Goal: Feedback & Contribution: Contribute content

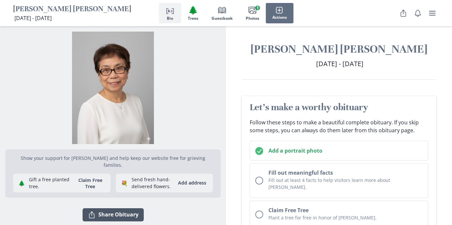
click at [118, 208] on button "Share Share Obituary" at bounding box center [113, 214] width 61 height 13
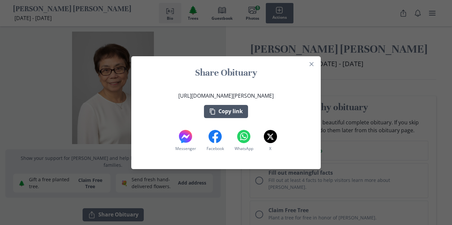
click at [227, 110] on button "Copy link" at bounding box center [226, 111] width 44 height 13
click at [311, 64] on icon "Close" at bounding box center [311, 64] width 4 height 4
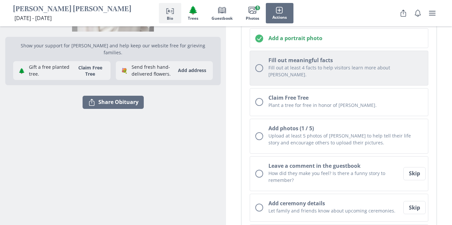
scroll to position [114, 0]
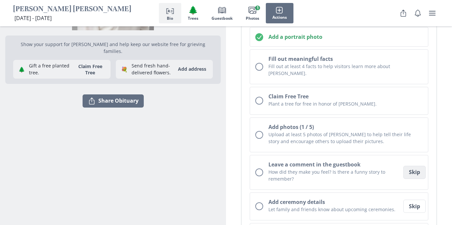
click at [414, 169] on button "Skip" at bounding box center [414, 172] width 22 height 13
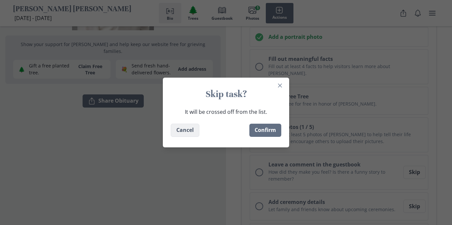
click at [181, 133] on button "Cancel" at bounding box center [185, 130] width 29 height 13
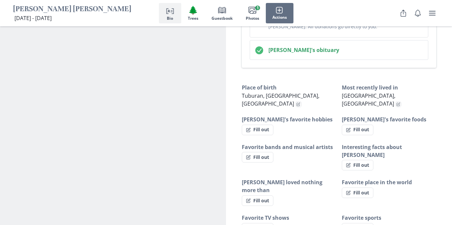
scroll to position [375, 0]
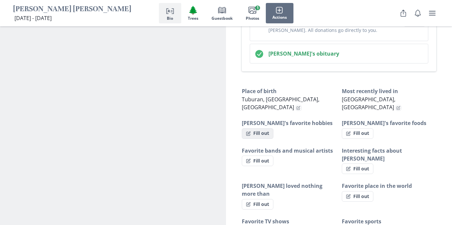
click at [257, 128] on button "Fill out" at bounding box center [258, 133] width 32 height 11
select select "[PERSON_NAME]'s favorite hobbies"
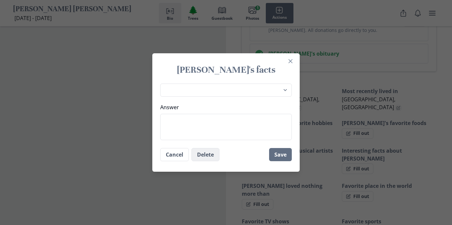
click at [202, 155] on button "Delete" at bounding box center [205, 154] width 28 height 13
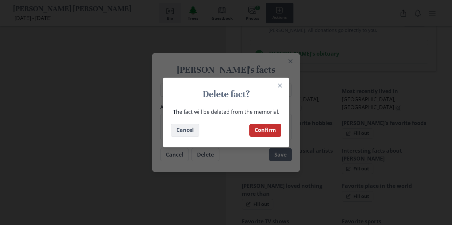
click at [188, 133] on button "Cancel" at bounding box center [185, 130] width 29 height 13
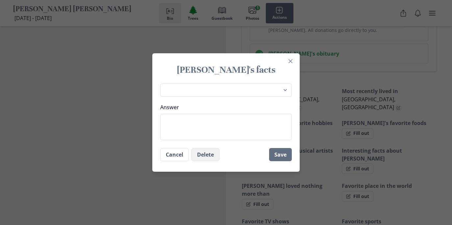
click at [206, 155] on button "Delete" at bounding box center [205, 154] width 28 height 13
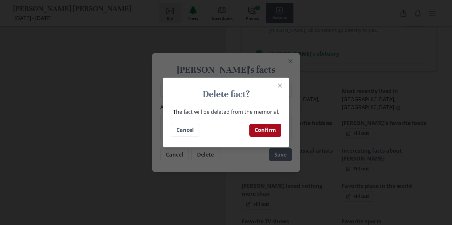
click at [263, 130] on button "Confirm" at bounding box center [265, 130] width 32 height 13
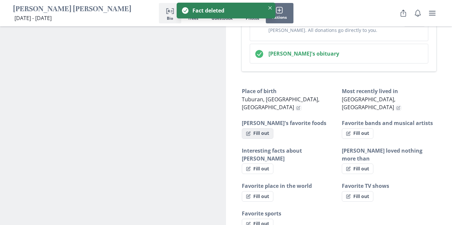
click at [258, 128] on button "Fill out" at bounding box center [258, 133] width 32 height 11
select select "[PERSON_NAME]'s favorite foods"
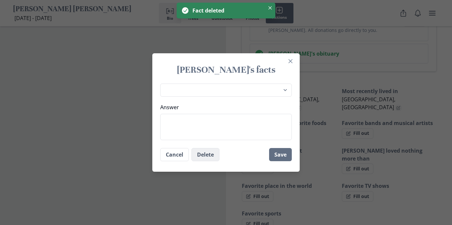
click at [208, 154] on button "Delete" at bounding box center [205, 154] width 28 height 13
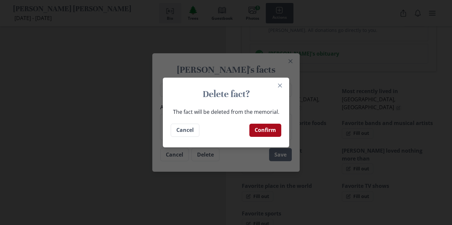
click at [266, 129] on button "Confirm" at bounding box center [265, 130] width 32 height 13
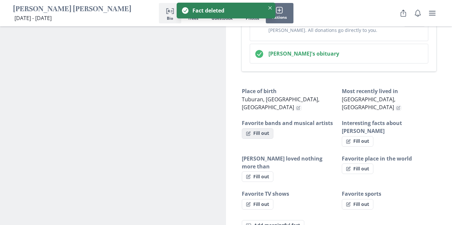
click at [260, 128] on button "Fill out" at bounding box center [258, 133] width 32 height 11
select select "Favorite bands and musical artists"
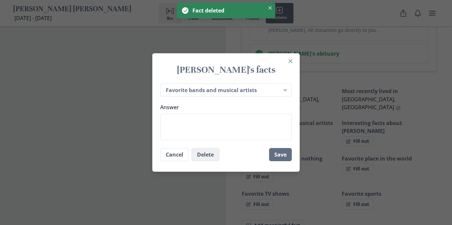
click at [207, 155] on button "Delete" at bounding box center [205, 154] width 28 height 13
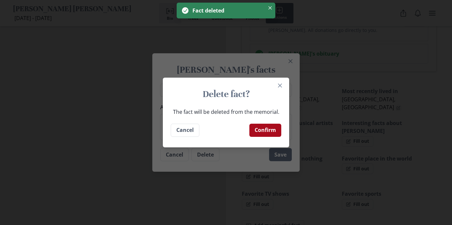
click at [264, 130] on button "Confirm" at bounding box center [265, 130] width 32 height 13
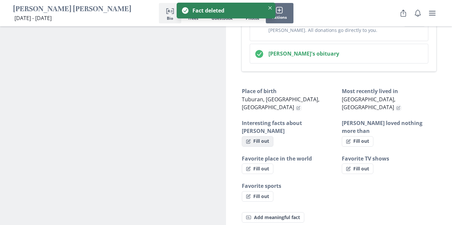
click at [262, 136] on button "Fill out" at bounding box center [258, 141] width 32 height 11
select select "Interesting facts about [PERSON_NAME]"
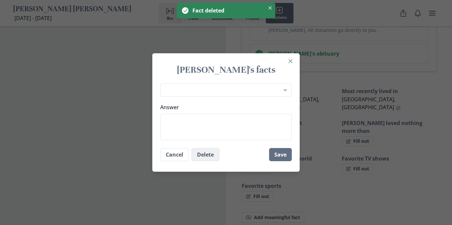
click at [206, 156] on button "Delete" at bounding box center [205, 154] width 28 height 13
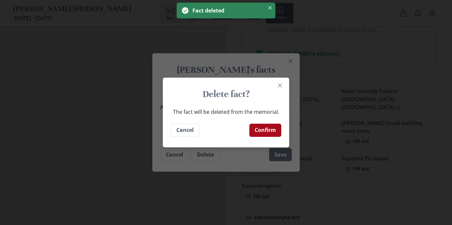
click at [260, 129] on button "Confirm" at bounding box center [265, 130] width 32 height 13
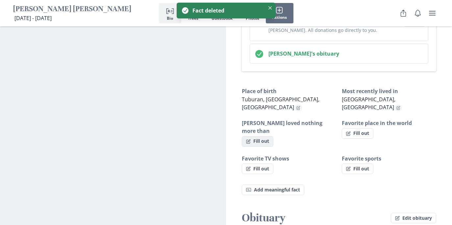
click at [263, 136] on button "Fill out" at bounding box center [258, 141] width 32 height 11
select select "[PERSON_NAME] loved nothing more than"
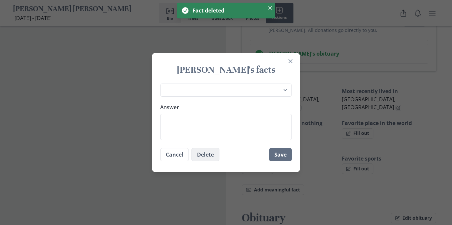
click at [213, 153] on button "Delete" at bounding box center [205, 154] width 28 height 13
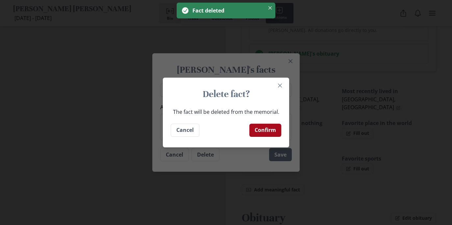
click at [259, 129] on button "Confirm" at bounding box center [265, 130] width 32 height 13
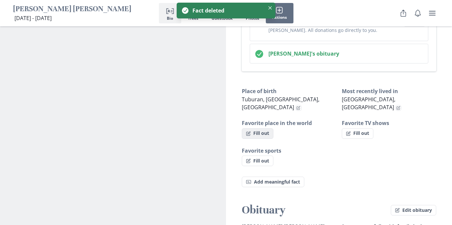
click at [262, 128] on button "Fill out" at bounding box center [258, 133] width 32 height 11
select select "Favorite place in the world"
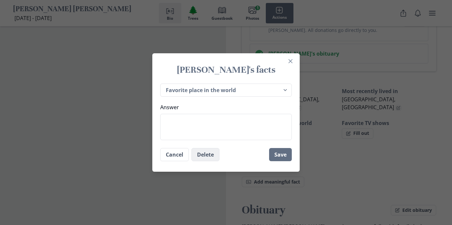
click at [207, 156] on button "Delete" at bounding box center [205, 154] width 28 height 13
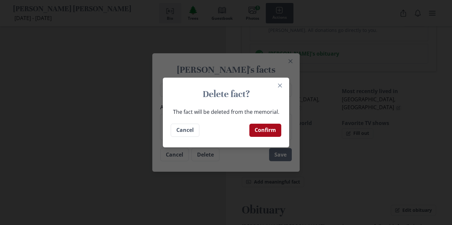
click at [260, 132] on button "Confirm" at bounding box center [265, 130] width 32 height 13
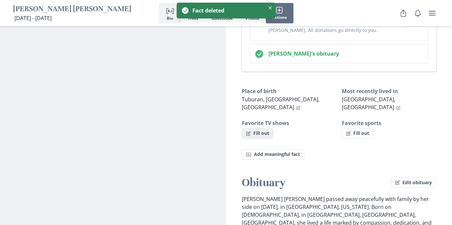
click at [260, 128] on button "Fill out" at bounding box center [258, 133] width 32 height 11
select select "Favorite TV shows"
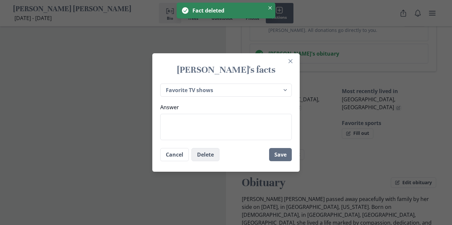
click at [204, 156] on button "Delete" at bounding box center [205, 154] width 28 height 13
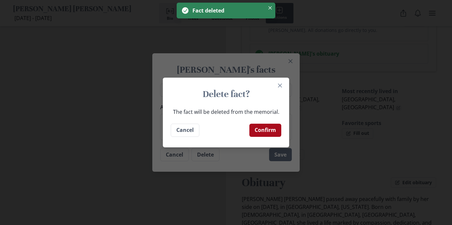
click at [264, 126] on button "Confirm" at bounding box center [265, 130] width 32 height 13
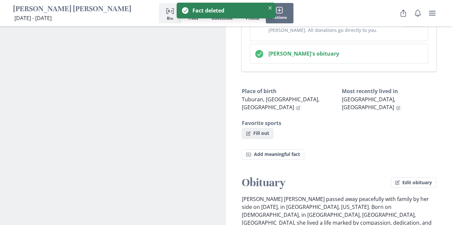
click at [258, 128] on button "Fill out" at bounding box center [258, 133] width 32 height 11
select select "Favorite sports"
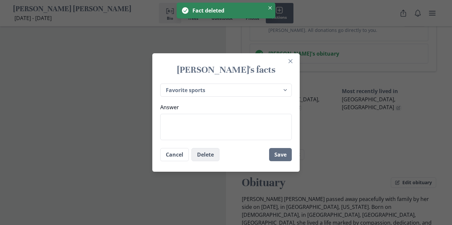
click at [206, 156] on button "Delete" at bounding box center [205, 154] width 28 height 13
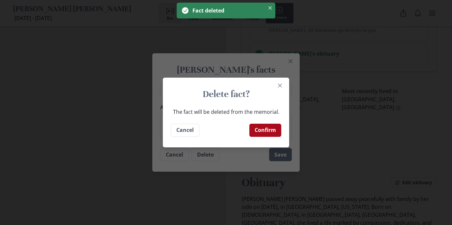
click at [265, 129] on button "Confirm" at bounding box center [265, 130] width 32 height 13
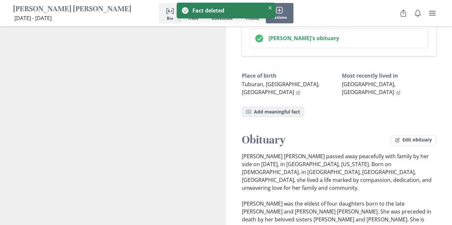
click at [280, 107] on button "Fact Add meaningful fact" at bounding box center [273, 112] width 62 height 11
select select "[PERSON_NAME]'s favorite hobbies"
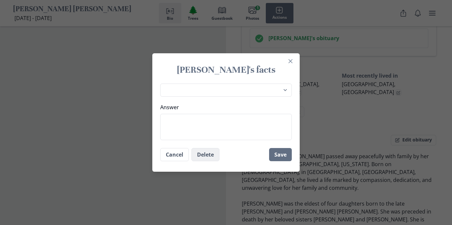
click at [206, 153] on button "Delete" at bounding box center [205, 154] width 28 height 13
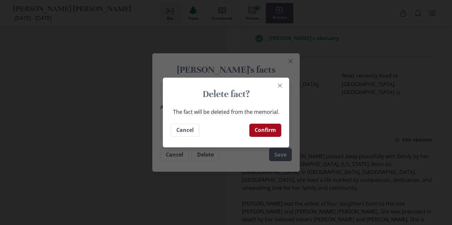
click at [260, 127] on button "Confirm" at bounding box center [265, 130] width 32 height 13
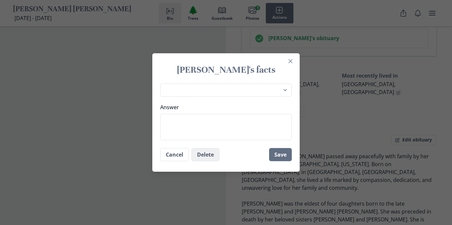
click at [212, 154] on button "Delete" at bounding box center [205, 154] width 28 height 13
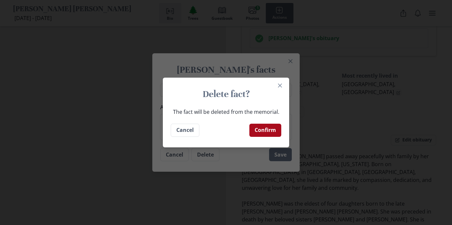
click at [262, 128] on button "Confirm" at bounding box center [265, 130] width 32 height 13
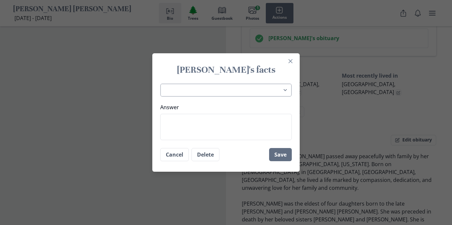
click at [277, 87] on select "Place of birth Most recently lived in [GEOGRAPHIC_DATA]'s favorite hobbies [PER…" at bounding box center [226, 90] width 132 height 13
click at [174, 158] on button "Cancel" at bounding box center [174, 154] width 29 height 13
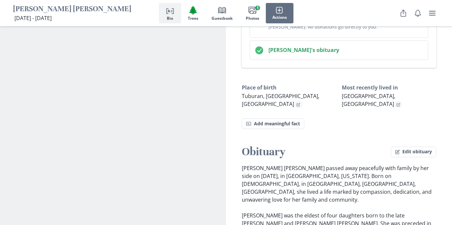
scroll to position [371, 0]
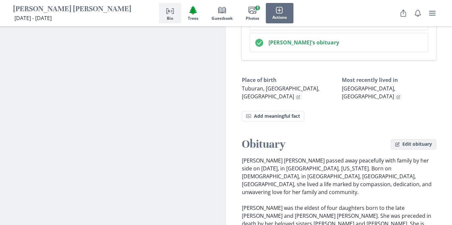
click at [413, 139] on button "Edit obituary" at bounding box center [413, 144] width 45 height 11
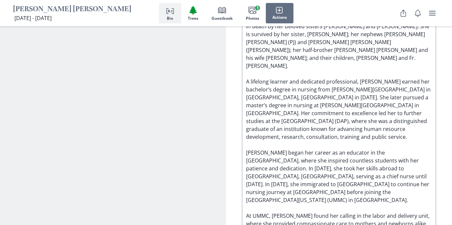
scroll to position [586, 0]
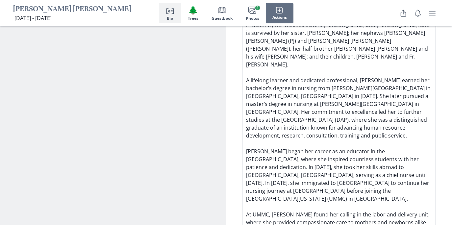
click at [395, 97] on p "[PERSON_NAME] [PERSON_NAME] passed away peacefully with family by her side on […" at bounding box center [339, 187] width 186 height 458
click at [342, 97] on p "[PERSON_NAME] [PERSON_NAME] passed away peacefully with family by her side on […" at bounding box center [339, 187] width 186 height 458
click at [428, 105] on p "[PERSON_NAME] [PERSON_NAME] passed away peacefully with family by her side on […" at bounding box center [339, 187] width 186 height 458
click at [275, 104] on p "[PERSON_NAME] [PERSON_NAME] passed away peacefully with family by her side on […" at bounding box center [339, 187] width 186 height 458
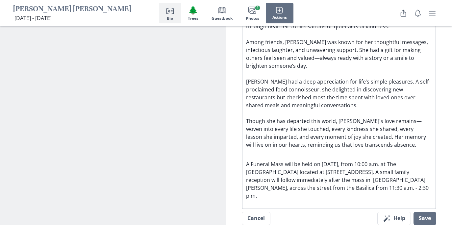
scroll to position [856, 0]
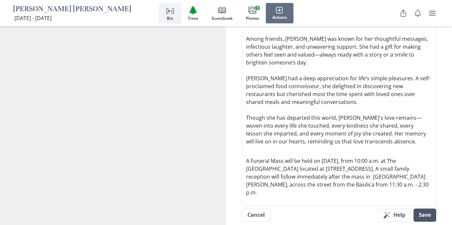
click at [424, 208] on button "Save" at bounding box center [424, 214] width 23 height 13
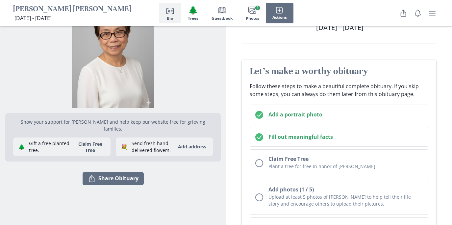
scroll to position [0, 0]
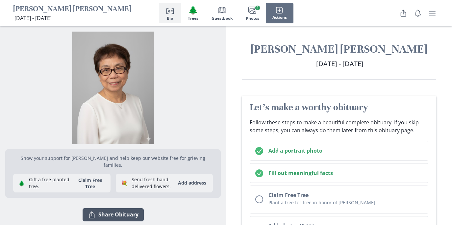
click at [126, 208] on button "Share Share Obituary" at bounding box center [113, 214] width 61 height 13
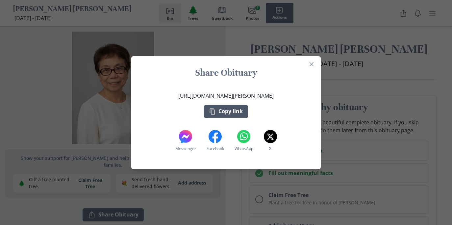
click at [224, 111] on button "Copy link" at bounding box center [226, 111] width 44 height 13
click at [311, 65] on icon "Close" at bounding box center [311, 64] width 4 height 4
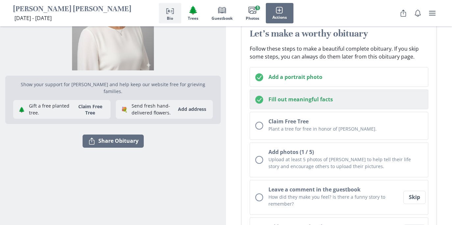
scroll to position [75, 0]
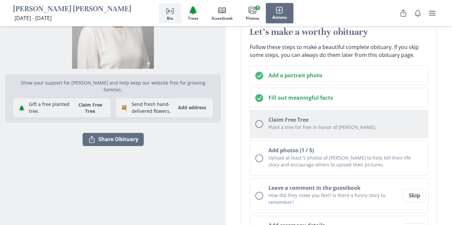
click at [259, 123] on div "Unchecked circle" at bounding box center [259, 124] width 8 height 8
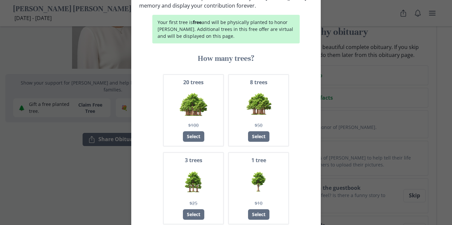
scroll to position [0, 0]
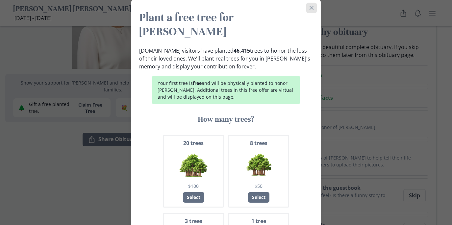
click at [312, 8] on icon "Close" at bounding box center [311, 8] width 4 height 4
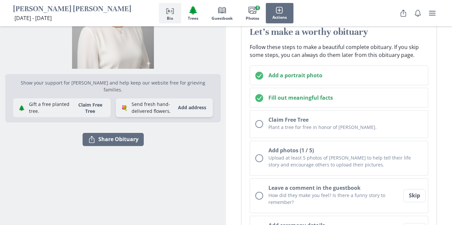
click at [174, 103] on button "Add address" at bounding box center [192, 108] width 36 height 11
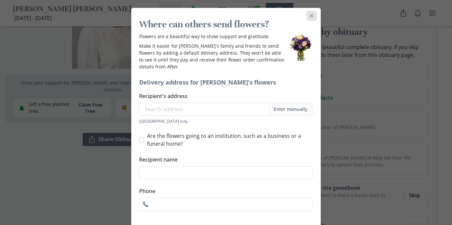
click at [313, 13] on button "Close" at bounding box center [311, 16] width 11 height 11
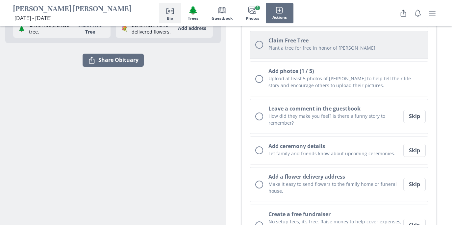
scroll to position [156, 0]
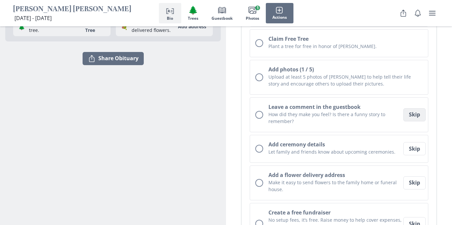
click at [418, 115] on button "Skip" at bounding box center [414, 114] width 22 height 13
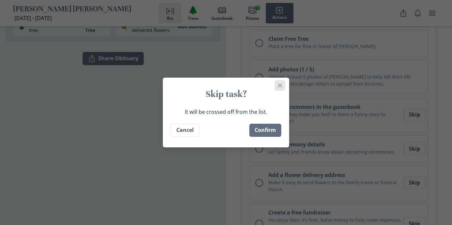
click at [278, 85] on icon "Close" at bounding box center [280, 86] width 4 height 4
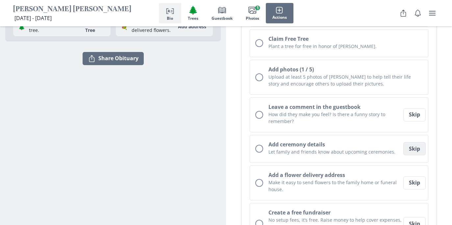
click at [415, 148] on button "Skip" at bounding box center [414, 148] width 22 height 13
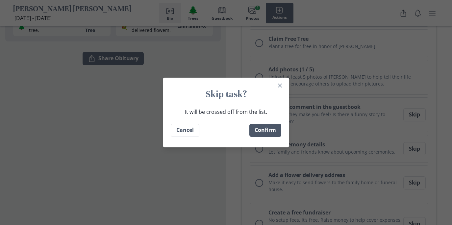
click at [260, 130] on button "Confirm" at bounding box center [265, 130] width 32 height 13
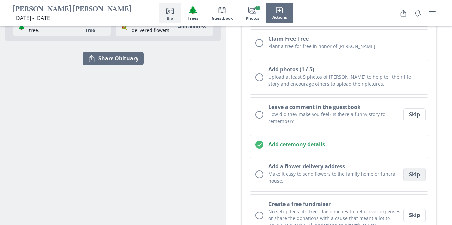
click at [414, 175] on button "Skip" at bounding box center [414, 174] width 22 height 13
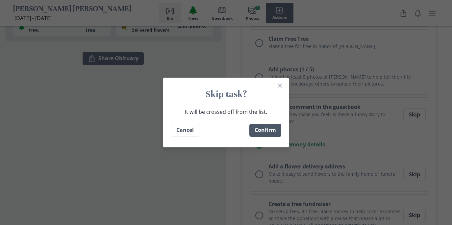
click at [265, 131] on button "Confirm" at bounding box center [265, 130] width 32 height 13
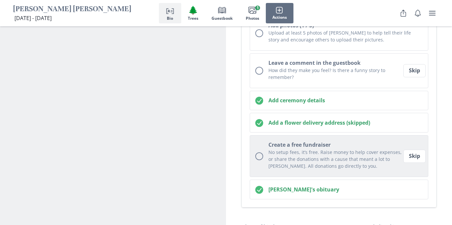
scroll to position [202, 0]
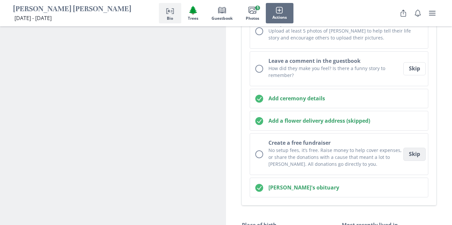
click at [413, 156] on button "Skip" at bounding box center [414, 154] width 22 height 13
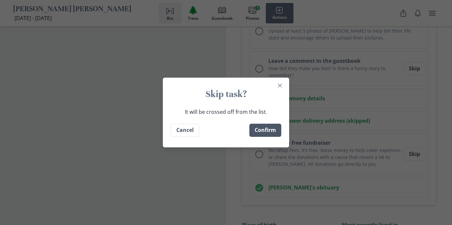
click at [261, 132] on button "Confirm" at bounding box center [265, 130] width 32 height 13
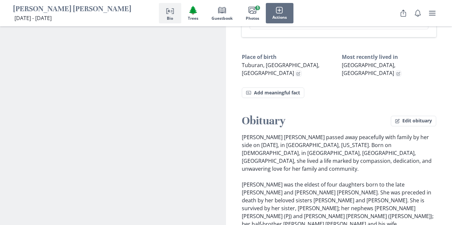
scroll to position [357, 0]
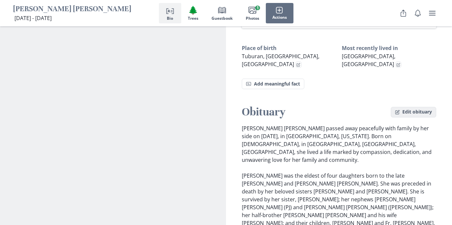
click at [408, 107] on button "Edit obituary" at bounding box center [413, 112] width 45 height 11
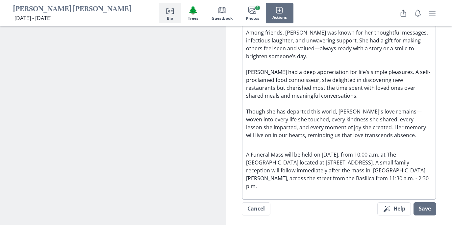
scroll to position [817, 0]
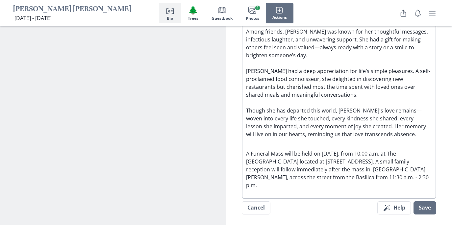
click at [375, 142] on p "A Funeral Mass will be held on [DATE], from 10:00 a.m. at The [GEOGRAPHIC_DATA]…" at bounding box center [339, 165] width 186 height 47
click at [336, 142] on p "A Funeral Mass will be held on [DATE] 10:00 a.m. at The [GEOGRAPHIC_DATA] locat…" at bounding box center [339, 165] width 186 height 47
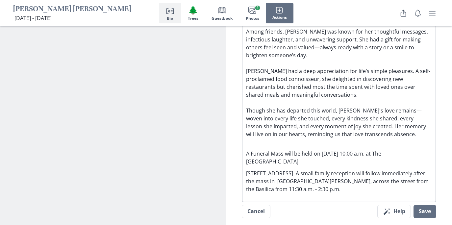
click at [403, 142] on p "A Funeral Mass will be held on [DATE] 10:00 a.m. at The [GEOGRAPHIC_DATA]" at bounding box center [339, 154] width 186 height 24
click at [247, 169] on p "[STREET_ADDRESS]. A small family reception will follow immediately after the ma…" at bounding box center [339, 181] width 186 height 24
click at [353, 169] on p "[STREET_ADDRESS]. A small family reception will follow immediately after the ma…" at bounding box center [339, 181] width 186 height 24
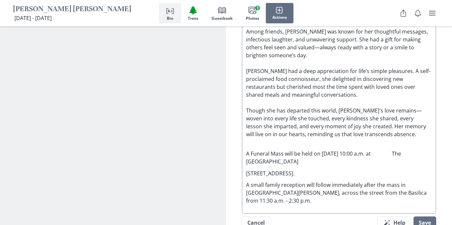
click at [246, 169] on p "[STREET_ADDRESS]." at bounding box center [339, 173] width 186 height 8
click at [324, 142] on p "A Funeral Mass will be held on [DATE] 10:00 a.m. at The [GEOGRAPHIC_DATA]" at bounding box center [339, 154] width 186 height 24
click at [246, 169] on p "[STREET_ADDRESS]." at bounding box center [339, 173] width 186 height 8
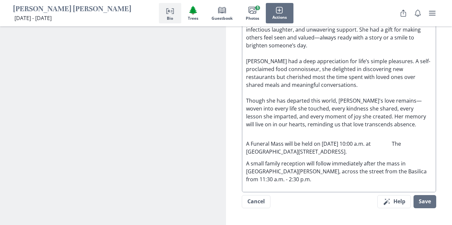
scroll to position [794, 0]
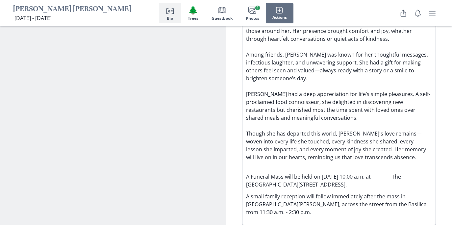
click at [323, 165] on p "A Funeral Mass will be held on [DATE] 10:00 a.m. at The [GEOGRAPHIC_DATA][STREE…" at bounding box center [339, 177] width 186 height 24
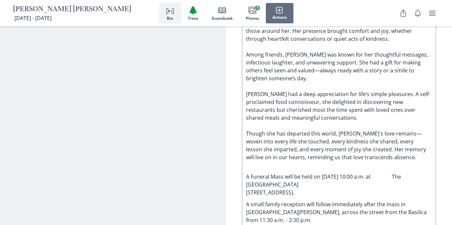
click at [402, 165] on p "A Funeral Mass will be held on [DATE] 10:00 a.m. at The [GEOGRAPHIC_DATA] [STRE…" at bounding box center [339, 181] width 186 height 32
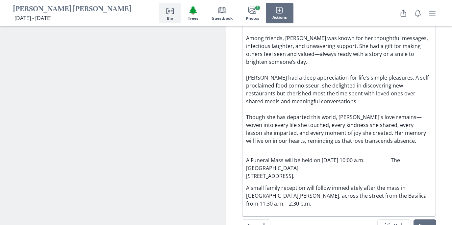
scroll to position [812, 0]
click at [394, 183] on p "A small family reception will follow immediately after the mass in [GEOGRAPHIC_…" at bounding box center [339, 195] width 186 height 24
click at [423, 219] on button "Save" at bounding box center [424, 225] width 23 height 13
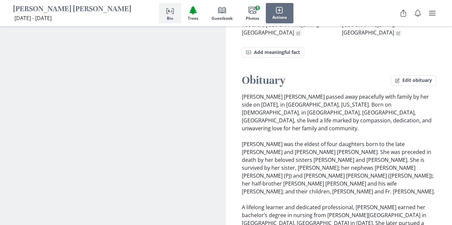
scroll to position [392, 0]
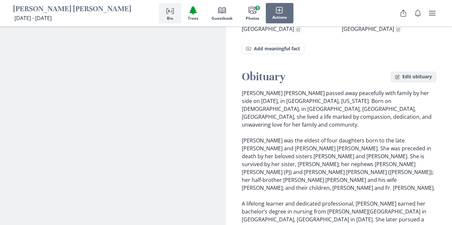
click at [407, 72] on button "Edit obituary" at bounding box center [413, 77] width 45 height 11
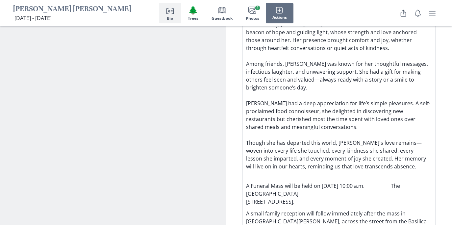
scroll to position [789, 0]
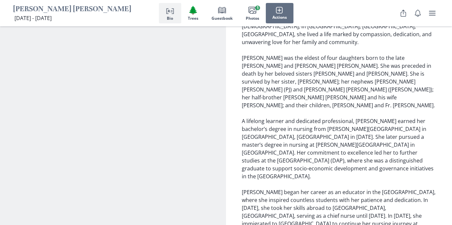
scroll to position [341, 0]
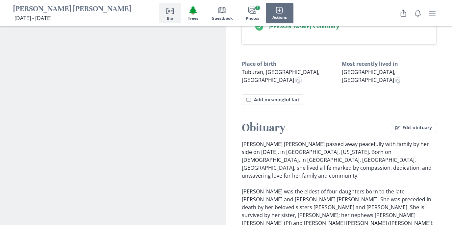
click at [406, 123] on button "Edit obituary" at bounding box center [413, 128] width 45 height 11
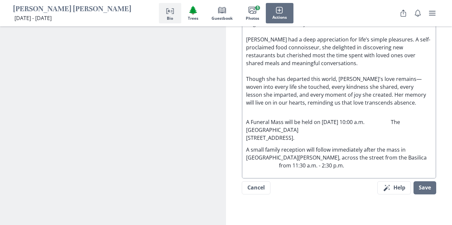
scroll to position [847, 0]
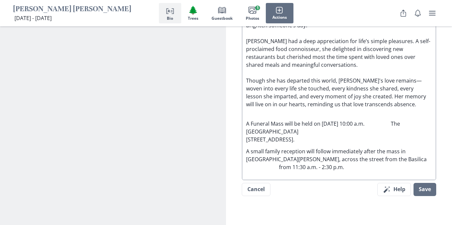
click at [324, 112] on p "A Funeral Mass will be held on [DATE] 10:00 a.m. The [GEOGRAPHIC_DATA] [STREET_…" at bounding box center [339, 128] width 186 height 32
click at [424, 183] on button "Save" at bounding box center [424, 189] width 23 height 13
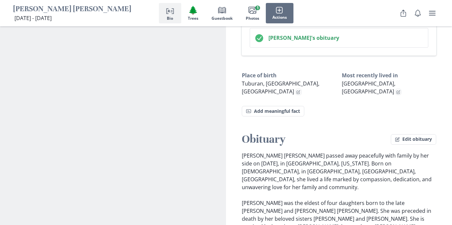
scroll to position [329, 0]
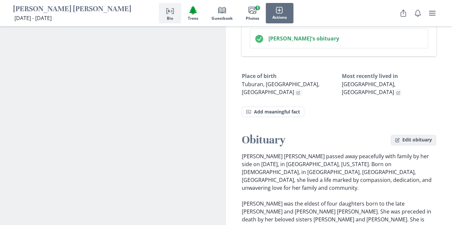
click at [410, 135] on button "Edit obituary" at bounding box center [413, 140] width 45 height 11
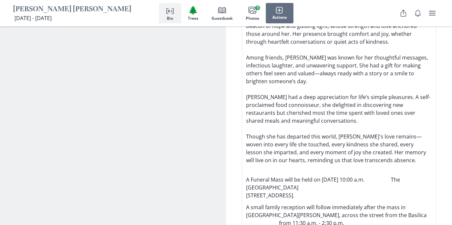
scroll to position [791, 0]
click at [324, 168] on p "A Funeral Mass will be held on [DATE] 10:00 a.m. The [GEOGRAPHIC_DATA] [STREET_…" at bounding box center [339, 184] width 186 height 32
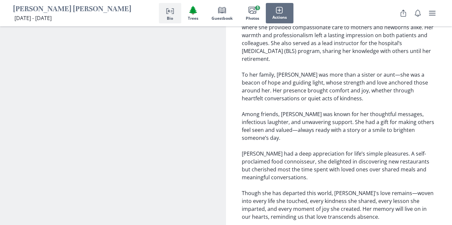
scroll to position [709, 0]
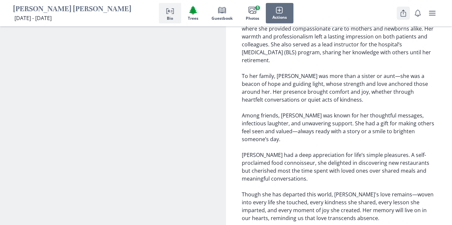
click at [402, 13] on icon "Share" at bounding box center [403, 13] width 8 height 8
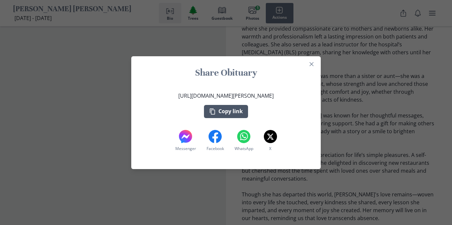
click at [226, 114] on button "Copy link" at bounding box center [226, 111] width 44 height 13
click at [311, 61] on button "Close" at bounding box center [311, 64] width 11 height 11
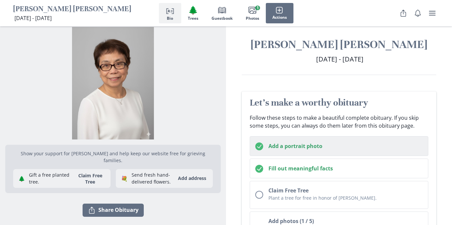
scroll to position [0, 0]
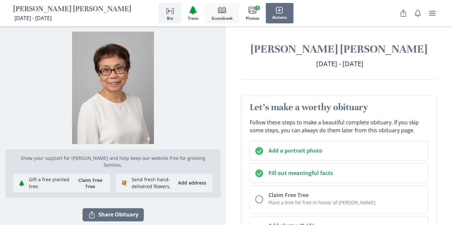
click at [224, 14] on span "Book" at bounding box center [221, 10] width 9 height 9
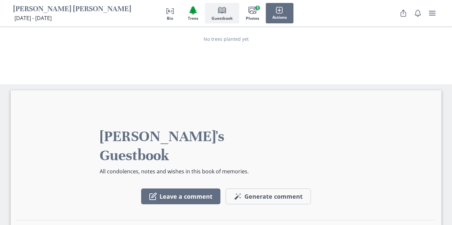
scroll to position [1204, 0]
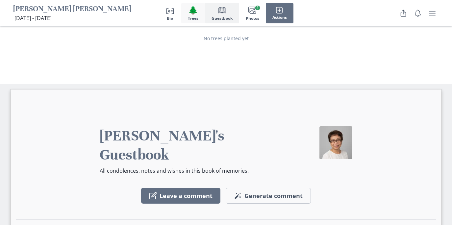
click at [193, 14] on span "🌲" at bounding box center [193, 10] width 10 height 10
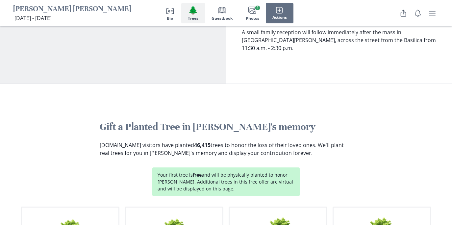
scroll to position [934, 0]
click at [279, 14] on button "Actions" at bounding box center [280, 13] width 28 height 20
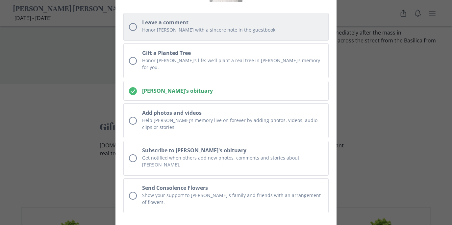
scroll to position [65, 0]
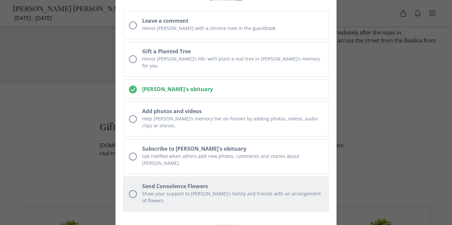
click at [132, 190] on div "Unchecked circle" at bounding box center [133, 194] width 8 height 8
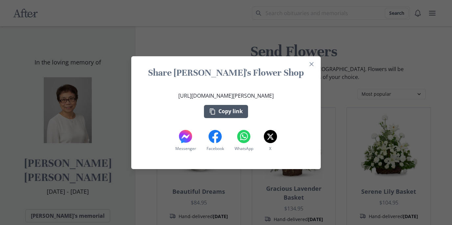
click at [221, 111] on button "Copy link" at bounding box center [226, 111] width 44 height 13
click at [312, 63] on icon "Close" at bounding box center [311, 64] width 4 height 4
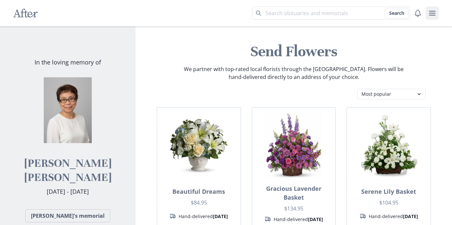
click at [433, 12] on icon "user menu" at bounding box center [432, 13] width 8 height 8
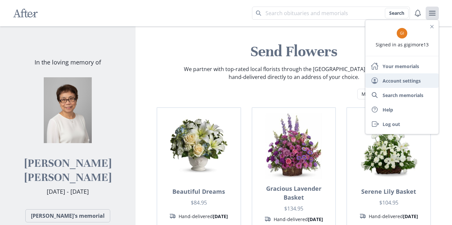
click at [392, 80] on link "User Account settings" at bounding box center [401, 80] width 73 height 14
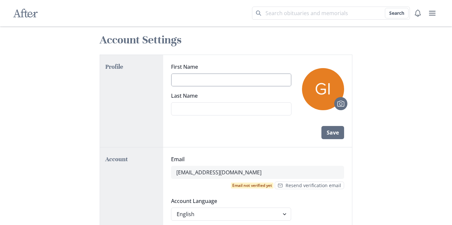
click at [189, 80] on input "First Name" at bounding box center [231, 79] width 121 height 13
type input "Grace"
click at [176, 111] on input "Last Name" at bounding box center [231, 108] width 121 height 13
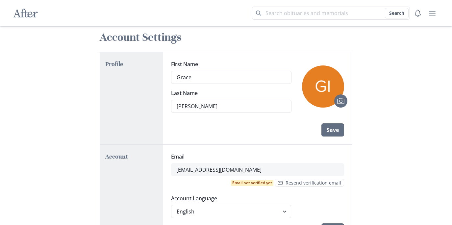
scroll to position [2, 0]
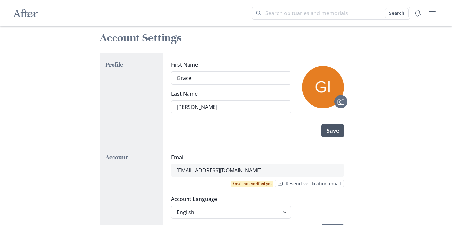
type input "[PERSON_NAME]"
click at [331, 132] on button "Save" at bounding box center [332, 130] width 23 height 13
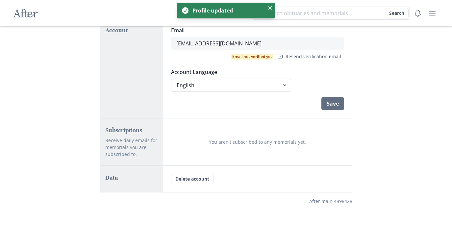
scroll to position [135, 0]
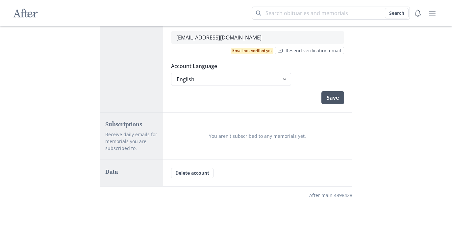
click at [335, 96] on button "Save" at bounding box center [332, 97] width 23 height 13
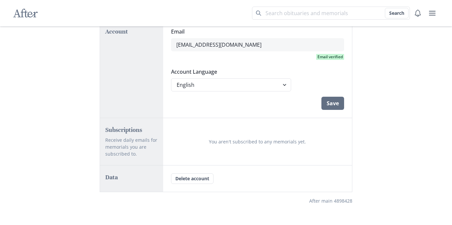
scroll to position [133, 0]
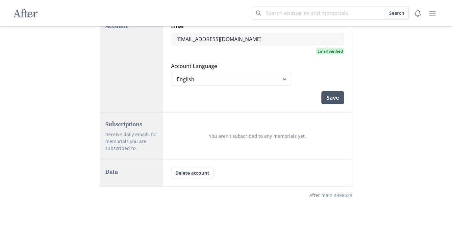
click at [330, 97] on button "Save" at bounding box center [332, 97] width 23 height 13
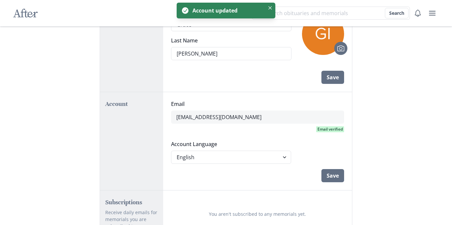
scroll to position [0, 0]
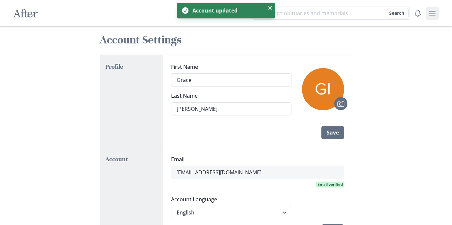
click at [431, 13] on icon "user menu" at bounding box center [432, 13] width 7 height 5
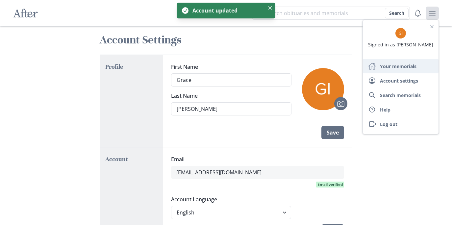
click at [387, 63] on link "Home Your memorials" at bounding box center [401, 66] width 76 height 14
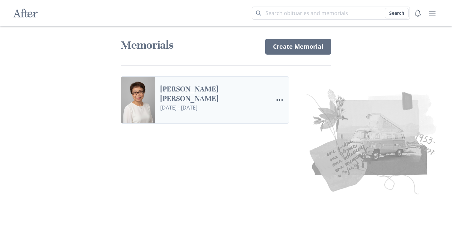
click at [210, 91] on link "[PERSON_NAME] [PERSON_NAME]" at bounding box center [214, 94] width 108 height 19
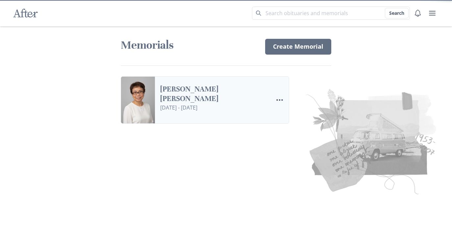
click at [210, 91] on link "[PERSON_NAME] [PERSON_NAME]" at bounding box center [214, 94] width 108 height 19
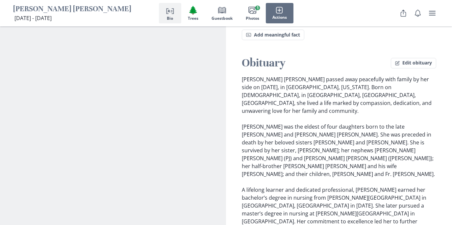
scroll to position [387, 0]
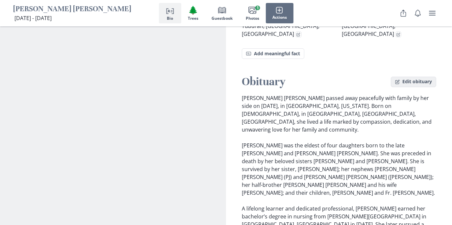
click at [418, 77] on button "Edit obituary" at bounding box center [413, 82] width 45 height 11
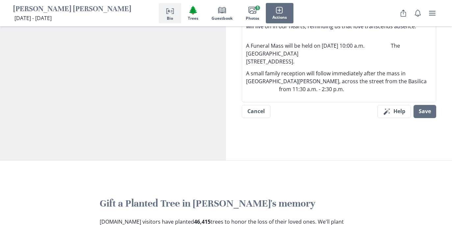
scroll to position [900, 0]
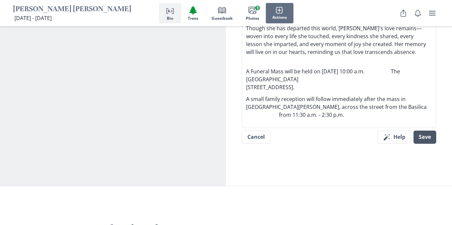
click at [426, 131] on button "Save" at bounding box center [424, 137] width 23 height 13
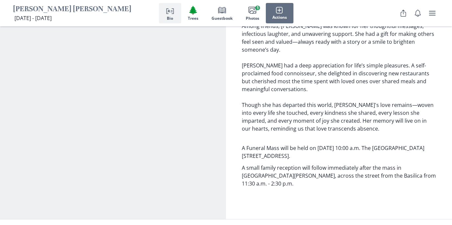
scroll to position [800, 0]
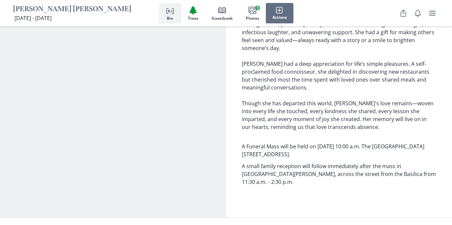
click at [404, 162] on p "A small family reception will follow immediately after the mass in [GEOGRAPHIC_…" at bounding box center [339, 174] width 194 height 24
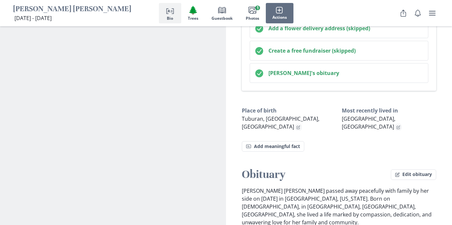
scroll to position [293, 0]
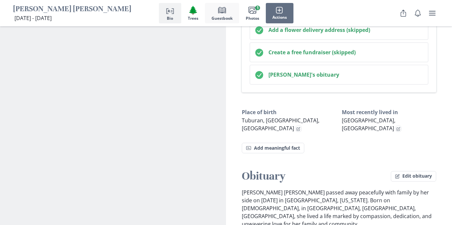
click at [225, 11] on icon "Book" at bounding box center [222, 10] width 8 height 8
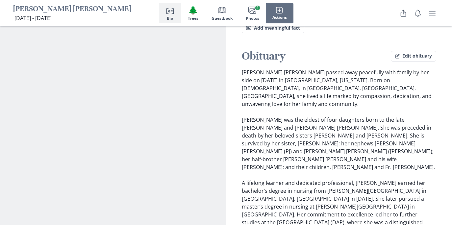
scroll to position [417, 0]
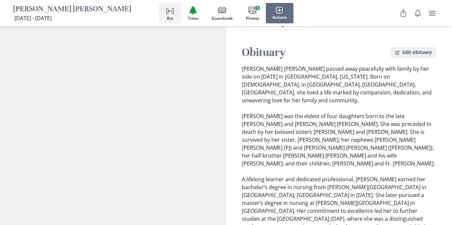
click at [406, 47] on button "Edit obituary" at bounding box center [413, 52] width 45 height 11
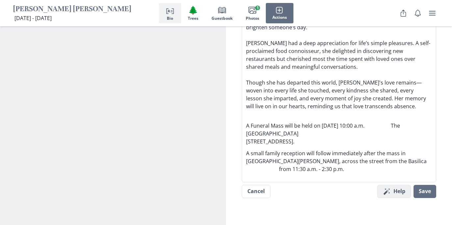
scroll to position [846, 0]
click at [427, 184] on button "Save" at bounding box center [424, 190] width 23 height 13
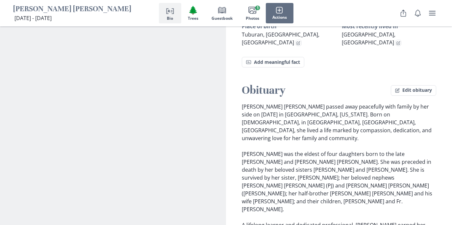
scroll to position [364, 0]
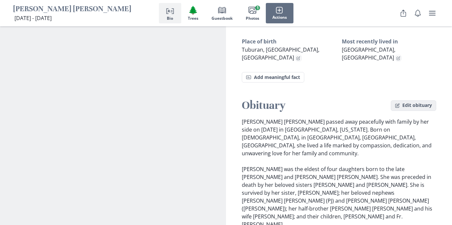
click at [413, 100] on button "Edit obituary" at bounding box center [413, 105] width 45 height 11
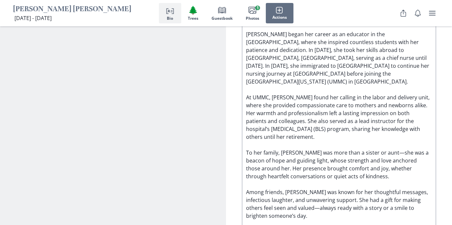
scroll to position [659, 0]
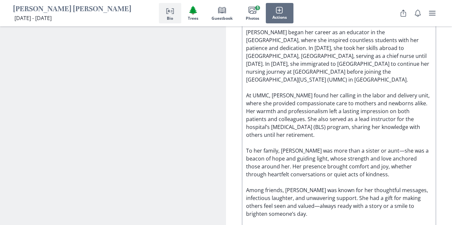
click at [357, 110] on p "[PERSON_NAME] [PERSON_NAME] passed away peacefully with family by her side on […" at bounding box center [339, 68] width 186 height 458
click at [364, 111] on p "[PERSON_NAME] [PERSON_NAME] passed away peacefully with family by her side on […" at bounding box center [339, 68] width 186 height 458
click at [372, 113] on p "[PERSON_NAME] [PERSON_NAME] passed away peacefully with family by her side on […" at bounding box center [339, 68] width 186 height 458
click at [402, 111] on p "[PERSON_NAME] [PERSON_NAME] passed away peacefully with family by her side on […" at bounding box center [339, 68] width 186 height 458
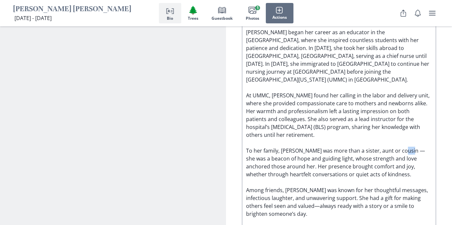
click at [402, 112] on p "[PERSON_NAME] [PERSON_NAME] passed away peacefully with family by her side on […" at bounding box center [339, 68] width 186 height 458
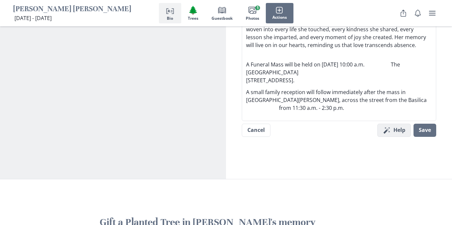
scroll to position [907, 0]
click at [426, 123] on button "Save" at bounding box center [424, 129] width 23 height 13
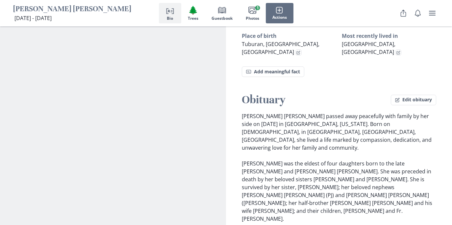
scroll to position [368, 0]
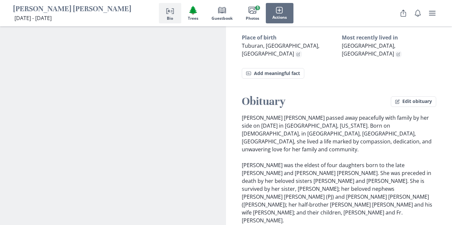
click at [413, 96] on button "Edit obituary" at bounding box center [413, 101] width 45 height 11
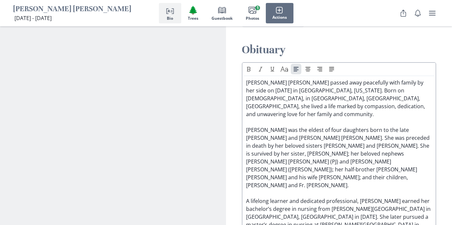
scroll to position [422, 0]
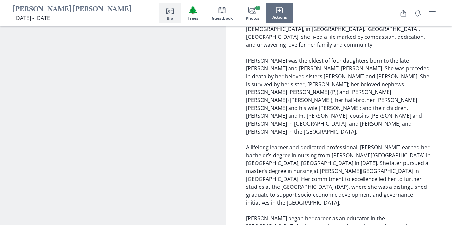
scroll to position [489, 0]
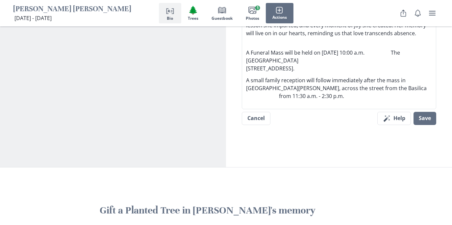
scroll to position [925, 0]
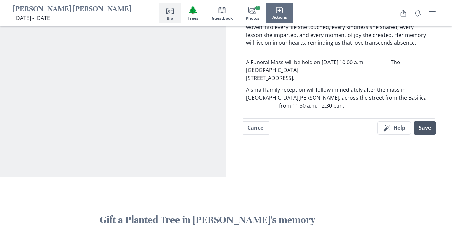
click at [427, 121] on button "Save" at bounding box center [424, 127] width 23 height 13
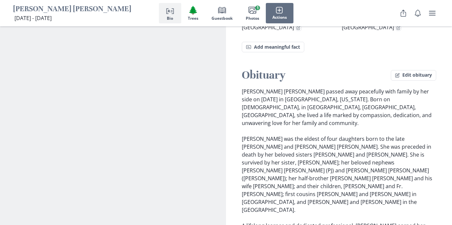
scroll to position [381, 0]
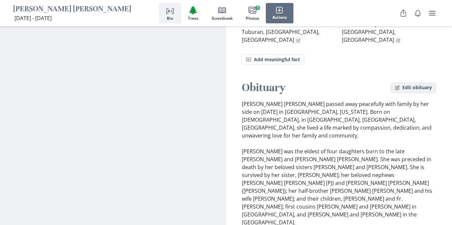
click at [417, 83] on button "Edit obituary" at bounding box center [413, 88] width 45 height 11
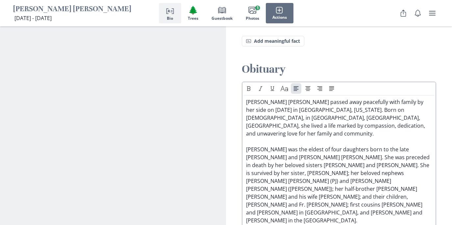
scroll to position [404, 0]
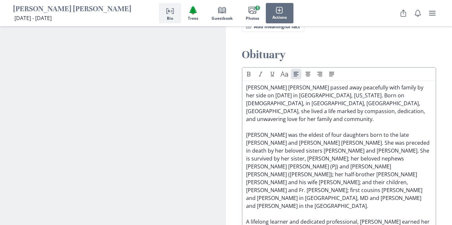
scroll to position [416, 0]
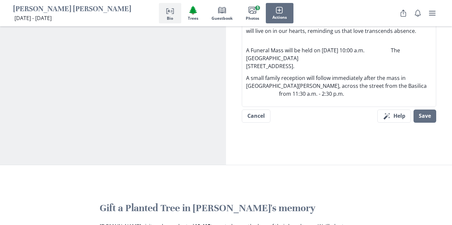
scroll to position [925, 0]
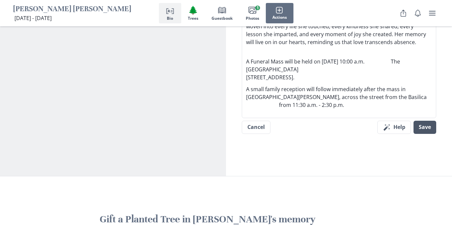
click at [425, 121] on button "Save" at bounding box center [424, 127] width 23 height 13
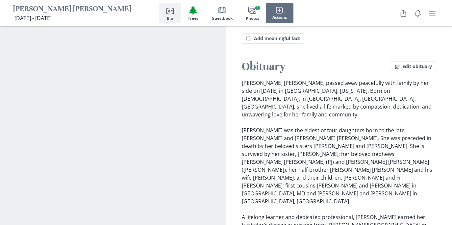
scroll to position [404, 0]
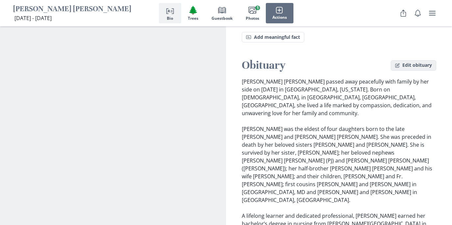
click at [410, 60] on button "Edit obituary" at bounding box center [413, 65] width 45 height 11
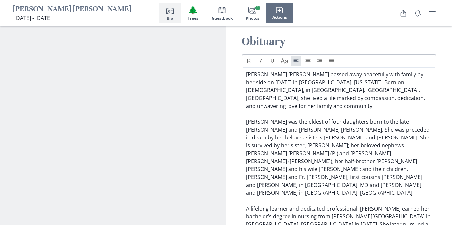
scroll to position [428, 0]
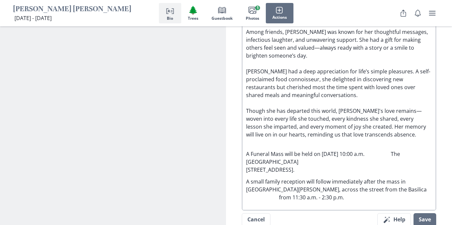
scroll to position [887, 0]
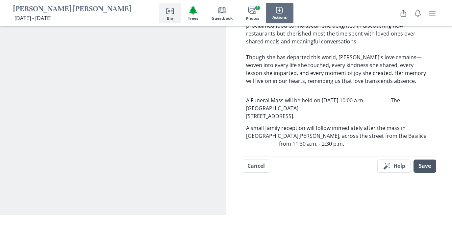
click at [422, 159] on button "Save" at bounding box center [424, 165] width 23 height 13
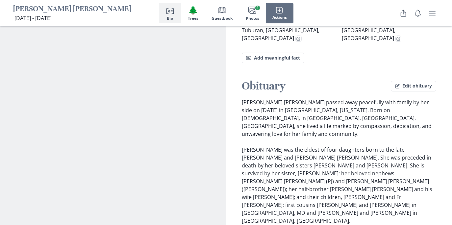
scroll to position [382, 0]
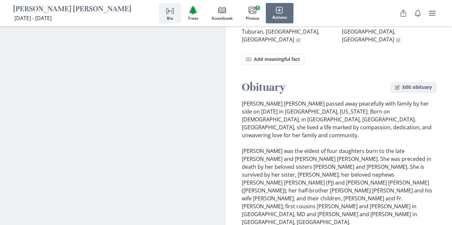
click at [408, 82] on button "Edit obituary" at bounding box center [413, 87] width 45 height 11
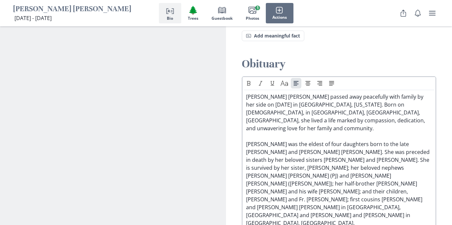
scroll to position [408, 0]
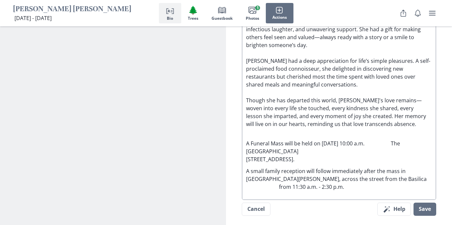
scroll to position [844, 0]
click at [420, 202] on button "Save" at bounding box center [424, 208] width 23 height 13
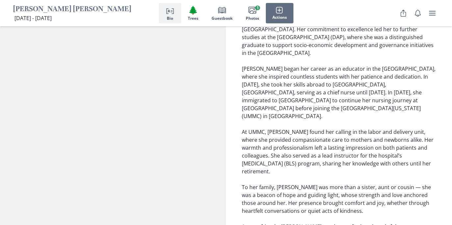
scroll to position [624, 0]
